Goal: Task Accomplishment & Management: Complete application form

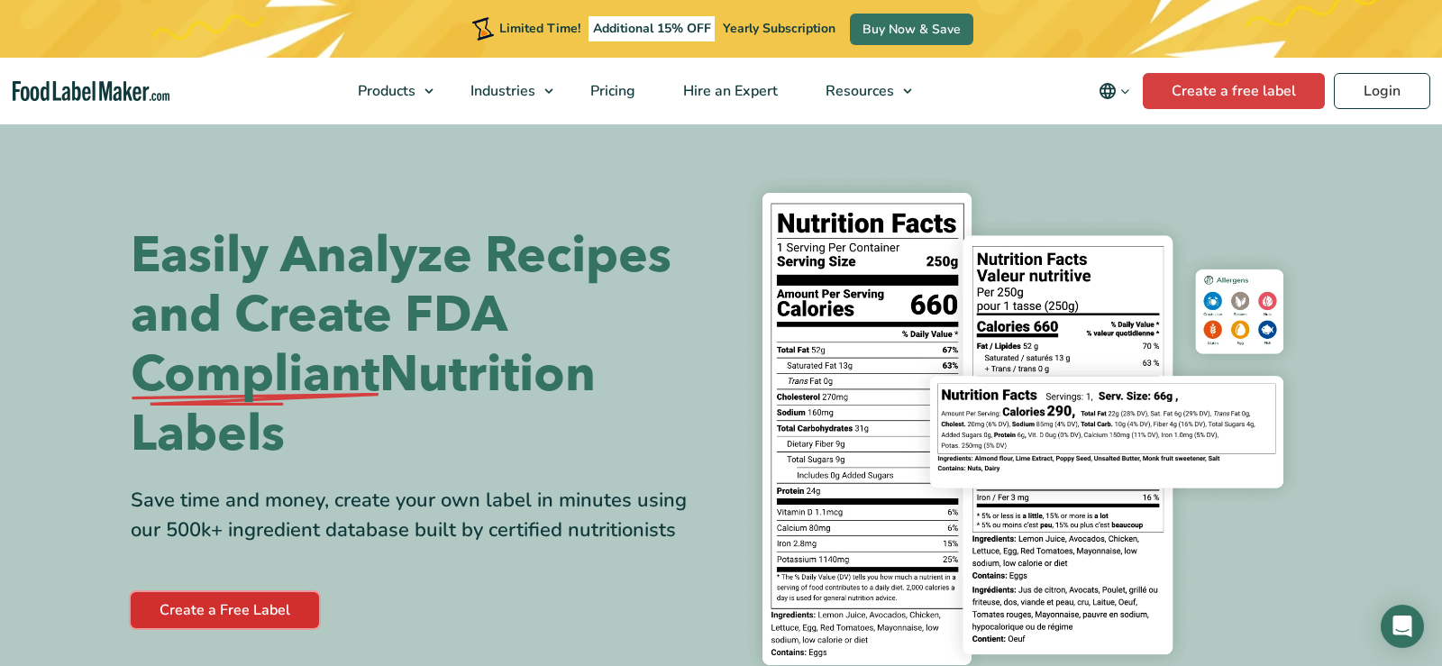
click at [219, 612] on link "Create a Free Label" at bounding box center [225, 610] width 188 height 36
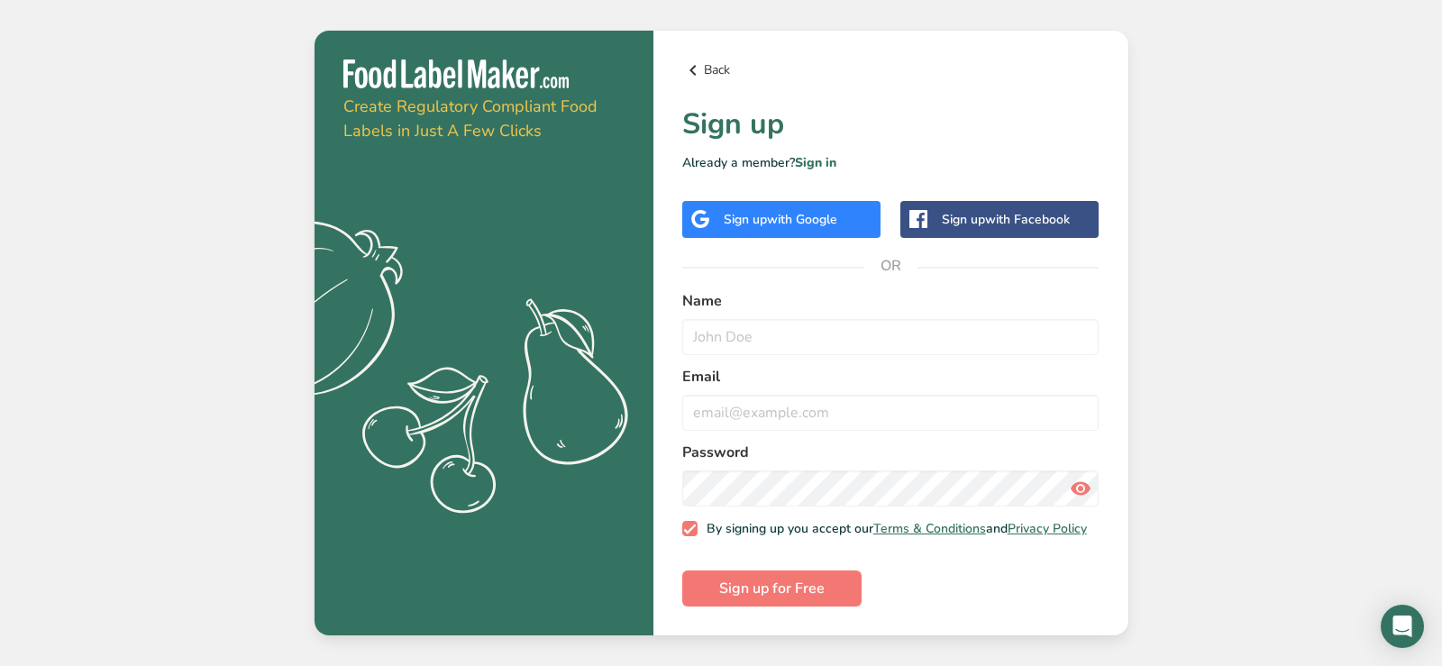
click at [697, 64] on icon at bounding box center [693, 70] width 22 height 32
